Goal: Find specific fact: Find specific fact

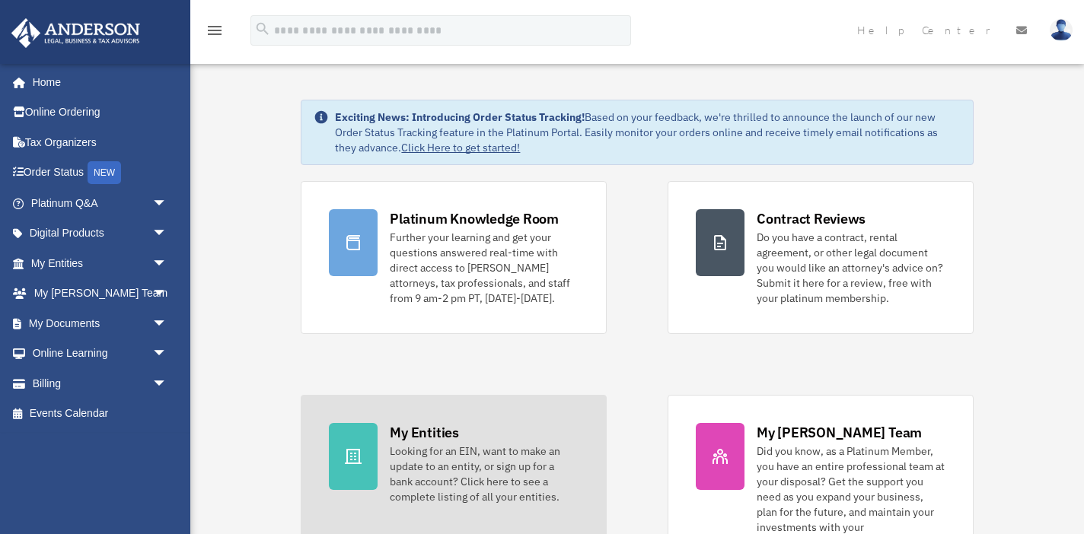
click at [434, 439] on div "My Entities" at bounding box center [424, 432] width 69 height 19
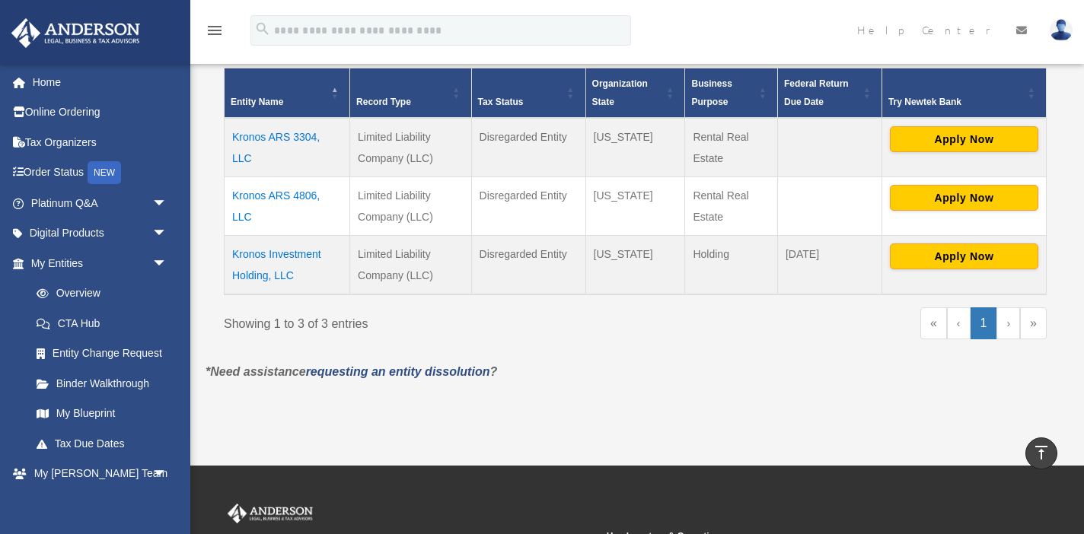
scroll to position [270, 0]
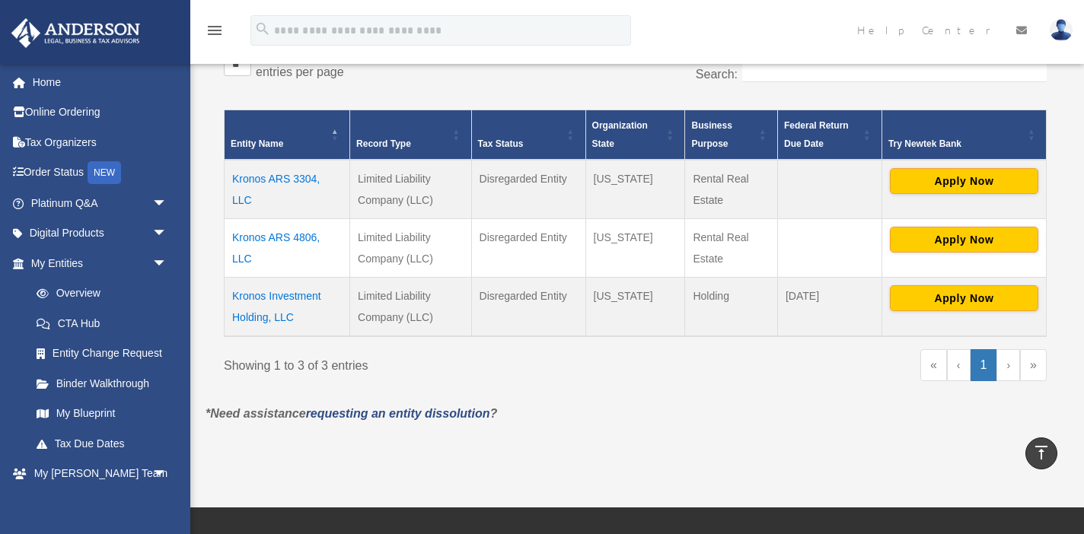
click at [282, 298] on td "Kronos Investment Holding, LLC" at bounding box center [288, 306] width 126 height 59
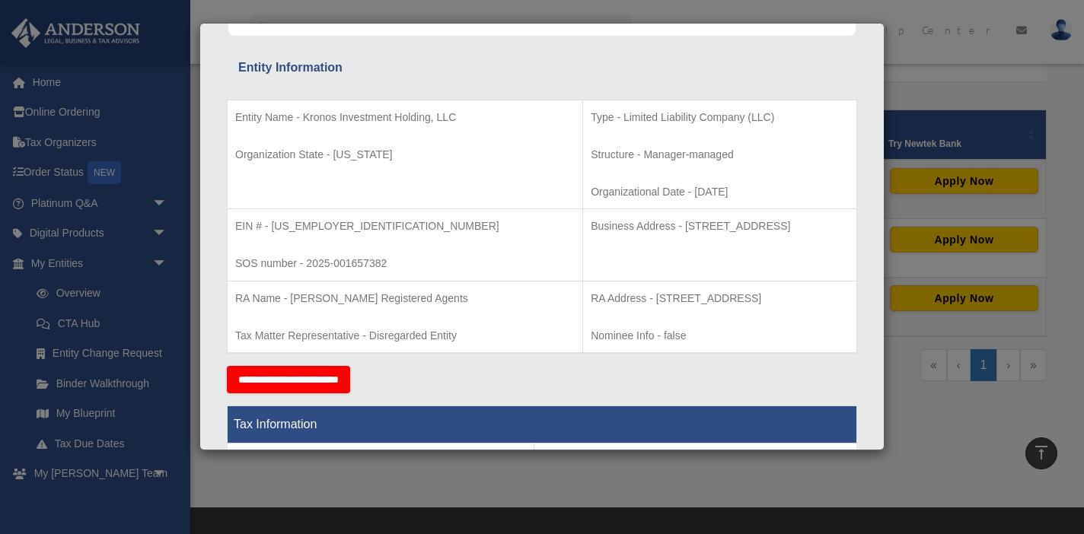
scroll to position [262, 0]
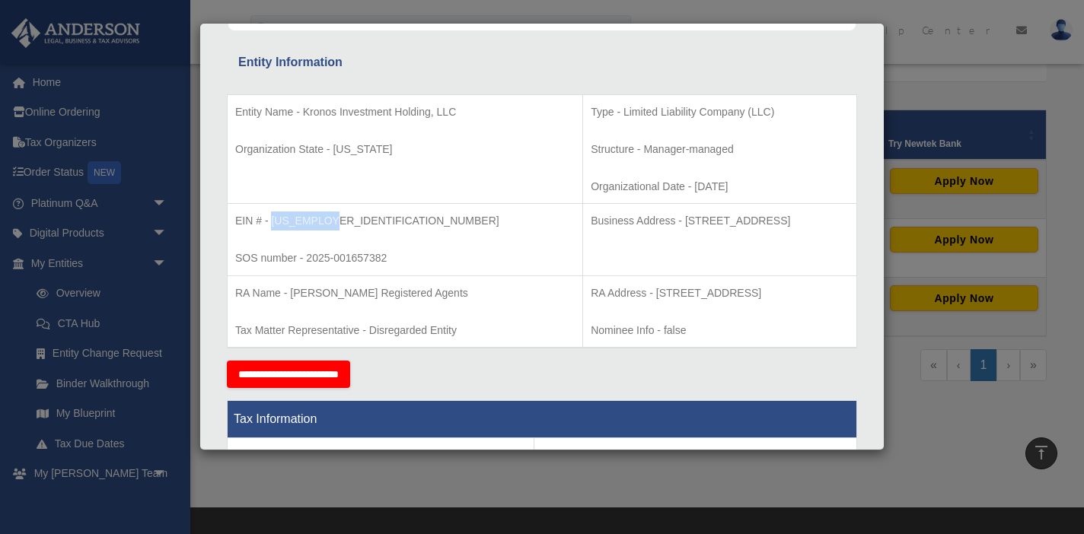
drag, startPoint x: 331, startPoint y: 222, endPoint x: 272, endPoint y: 224, distance: 59.4
click at [272, 224] on p "EIN # - 33-4640978" at bounding box center [405, 221] width 340 height 19
copy p "33-4640978"
click at [339, 218] on p "EIN # - 33-4640978" at bounding box center [405, 221] width 340 height 19
drag, startPoint x: 330, startPoint y: 220, endPoint x: 289, endPoint y: 222, distance: 41.1
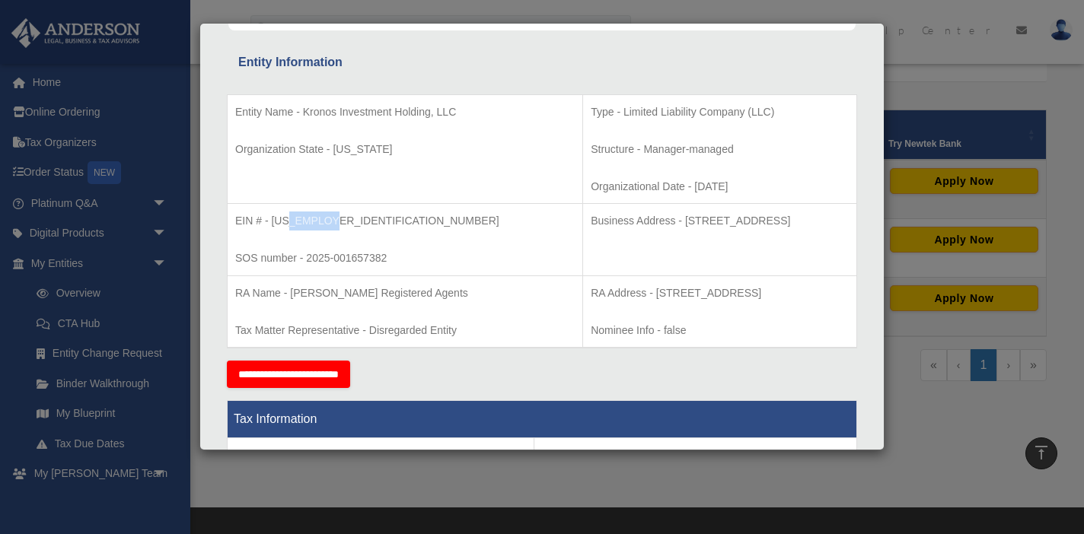
click at [289, 222] on p "EIN # - 33-4640978" at bounding box center [405, 221] width 340 height 19
copy p "4640978"
drag, startPoint x: 455, startPoint y: 110, endPoint x: 300, endPoint y: 116, distance: 154.7
click at [300, 116] on p "Entity Name - Kronos Investment Holding, LLC" at bounding box center [405, 112] width 340 height 19
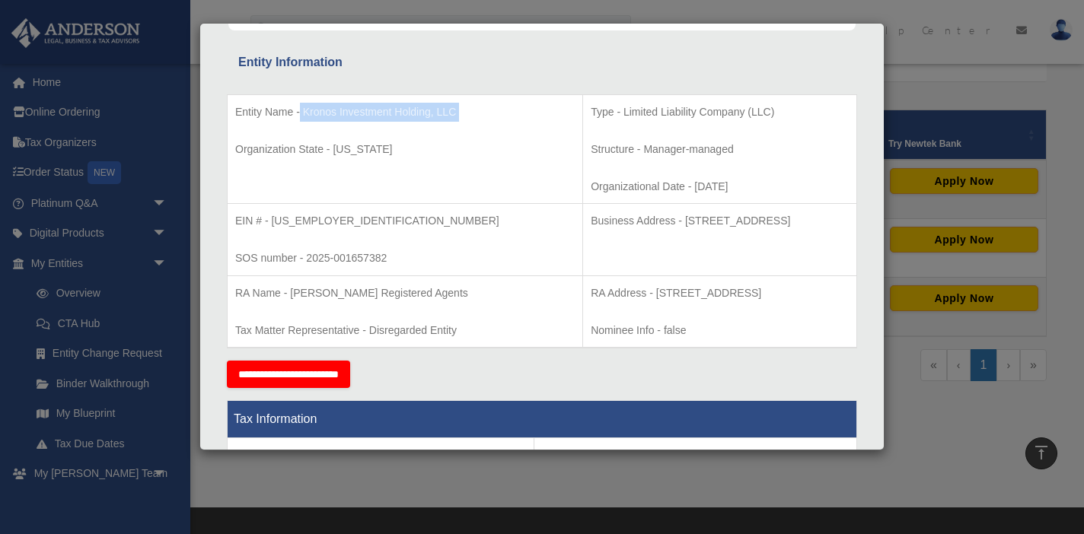
copy td "Kronos Investment Holding, LLC"
